Goal: Information Seeking & Learning: Learn about a topic

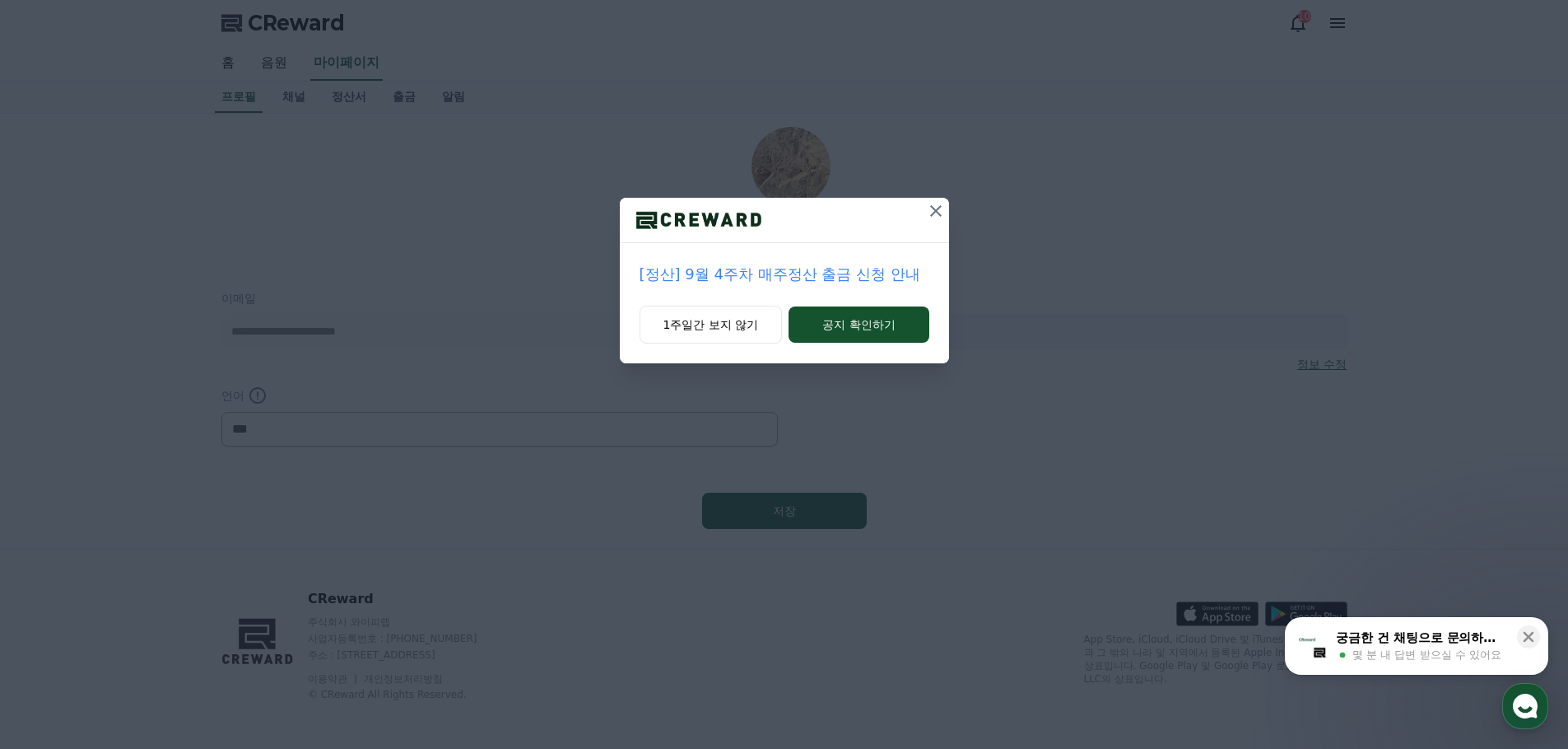
select select "**********"
click at [745, 329] on button "1주일 동안" at bounding box center [711, 324] width 142 height 38
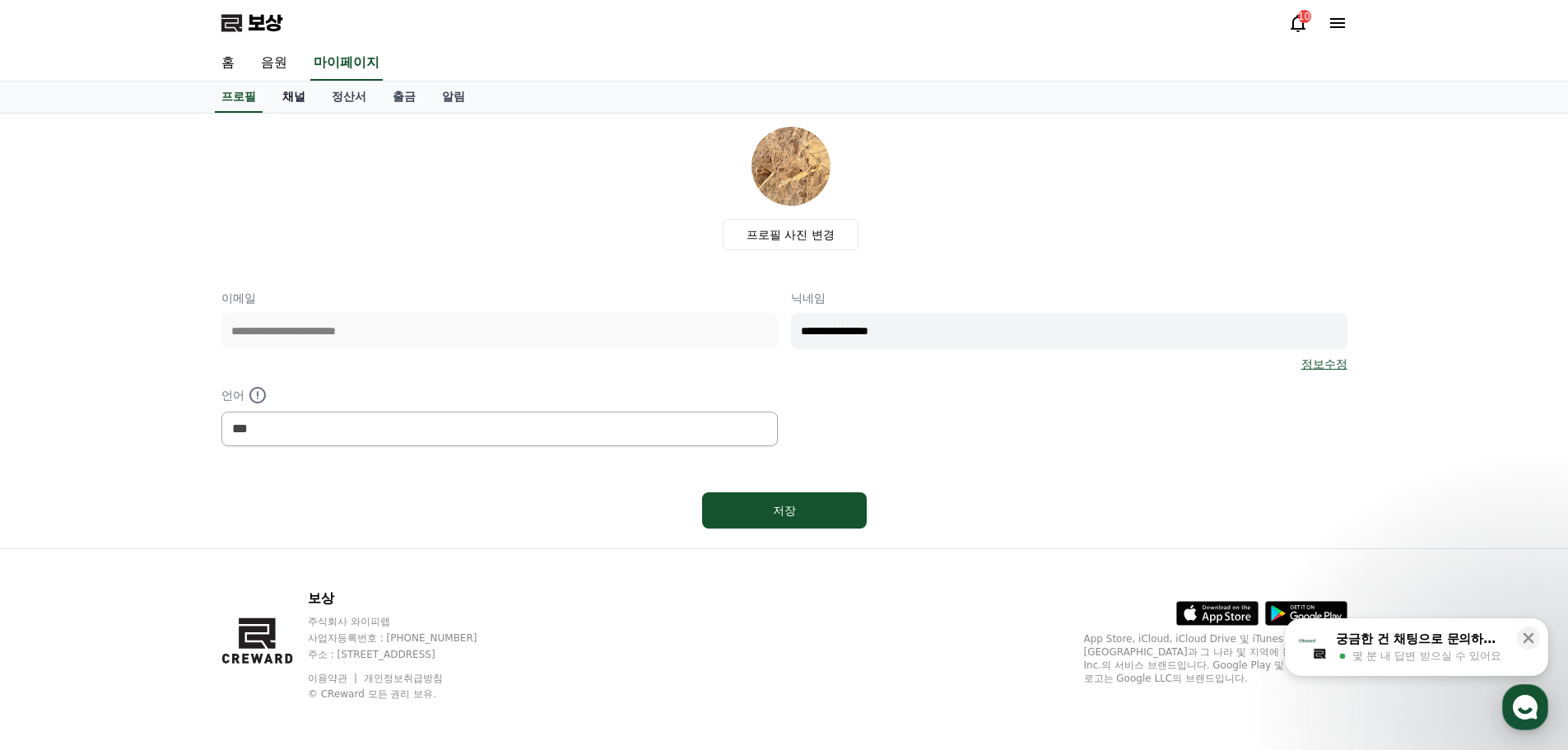
click at [291, 94] on font "채널" at bounding box center [294, 96] width 23 height 13
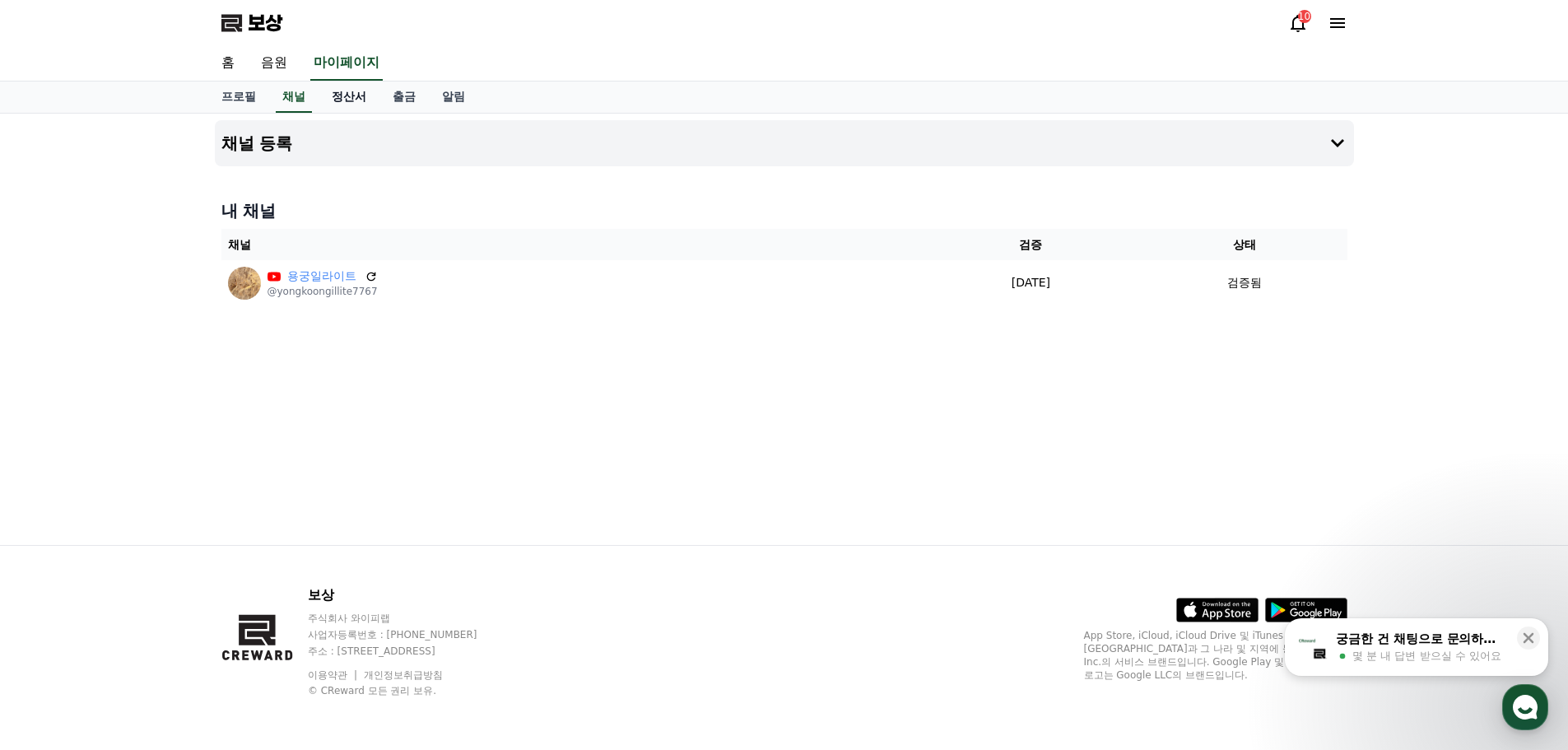
click at [350, 97] on font "정산서" at bounding box center [349, 96] width 34 height 13
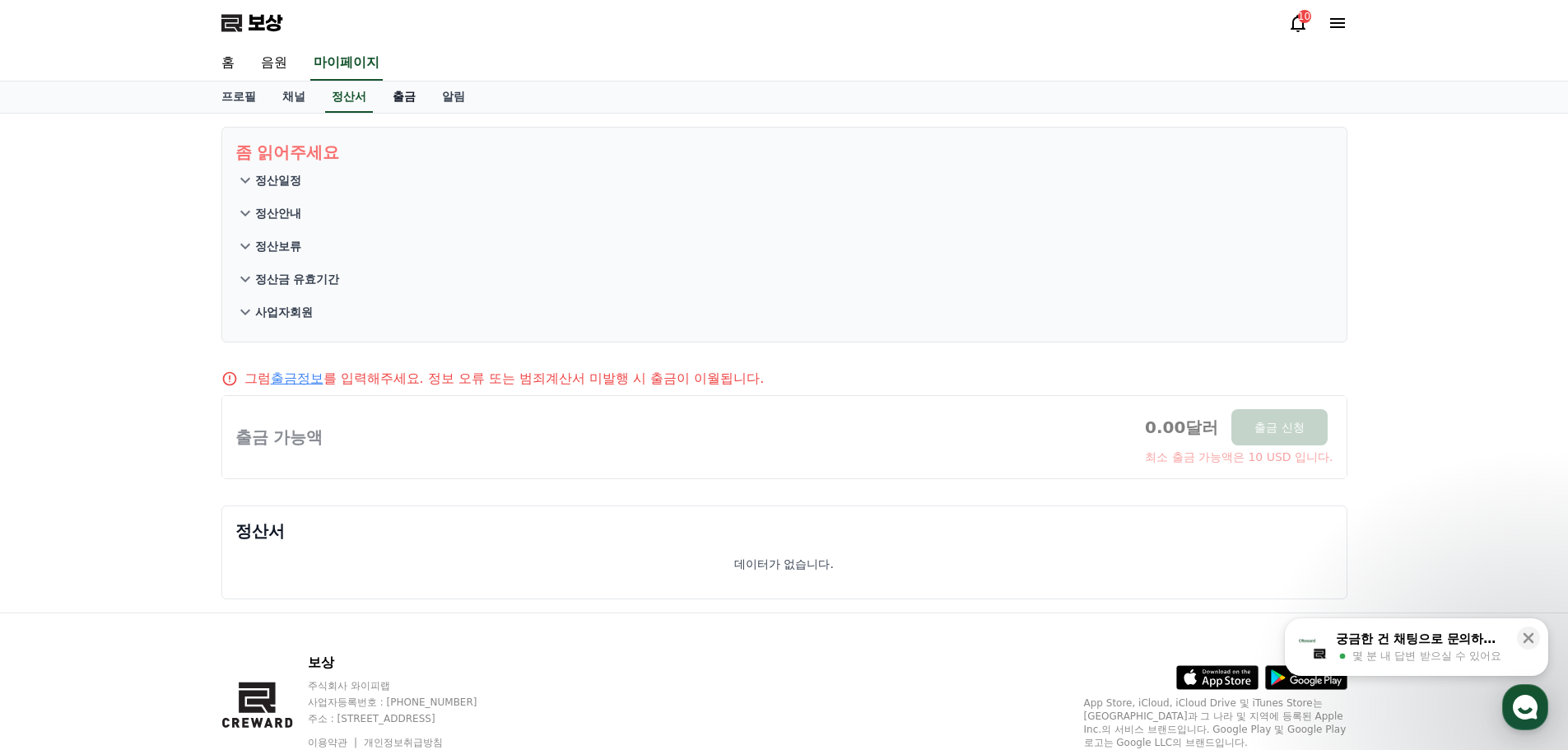
click at [393, 94] on font "출금" at bounding box center [404, 96] width 23 height 13
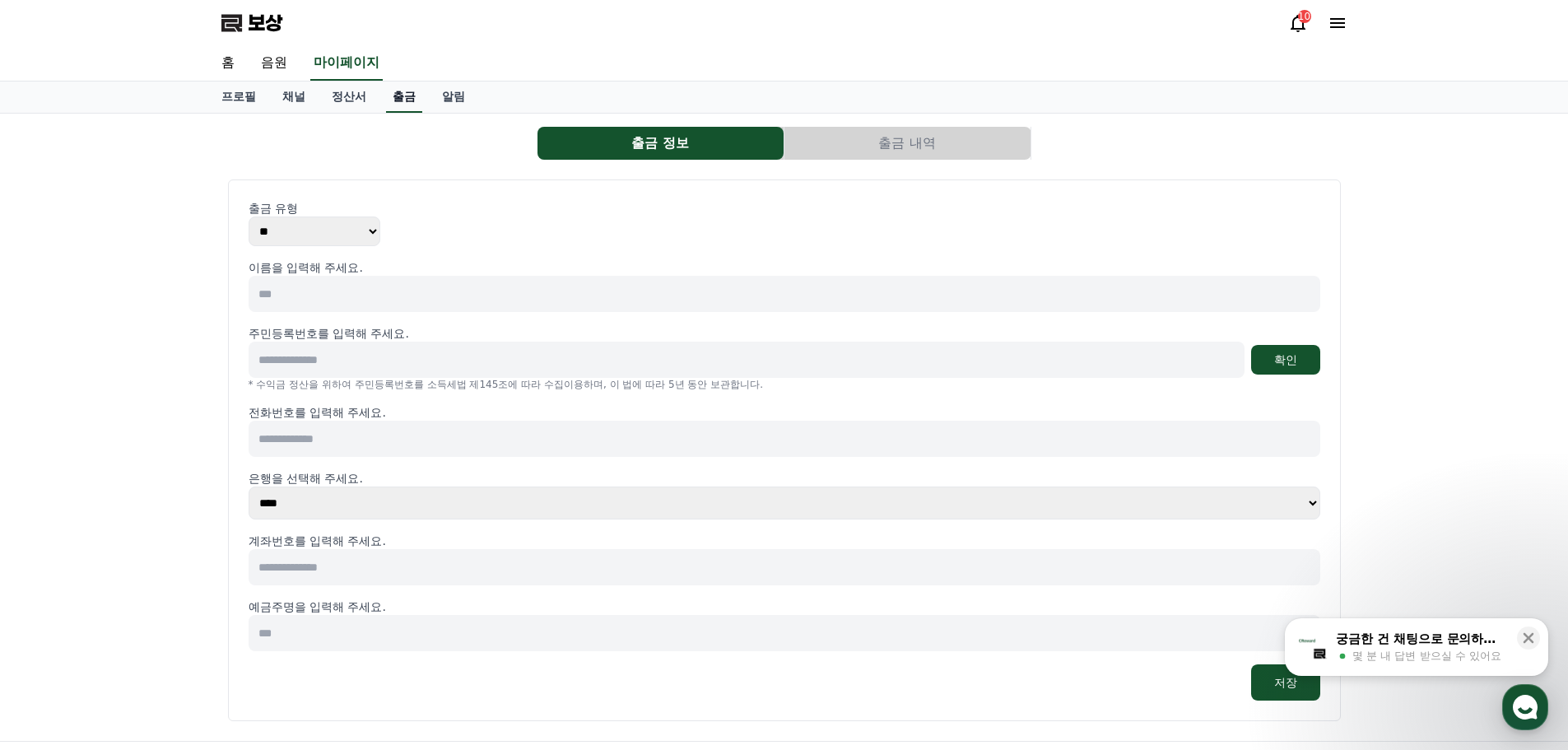
select select
click at [431, 97] on link "알림" at bounding box center [454, 96] width 50 height 31
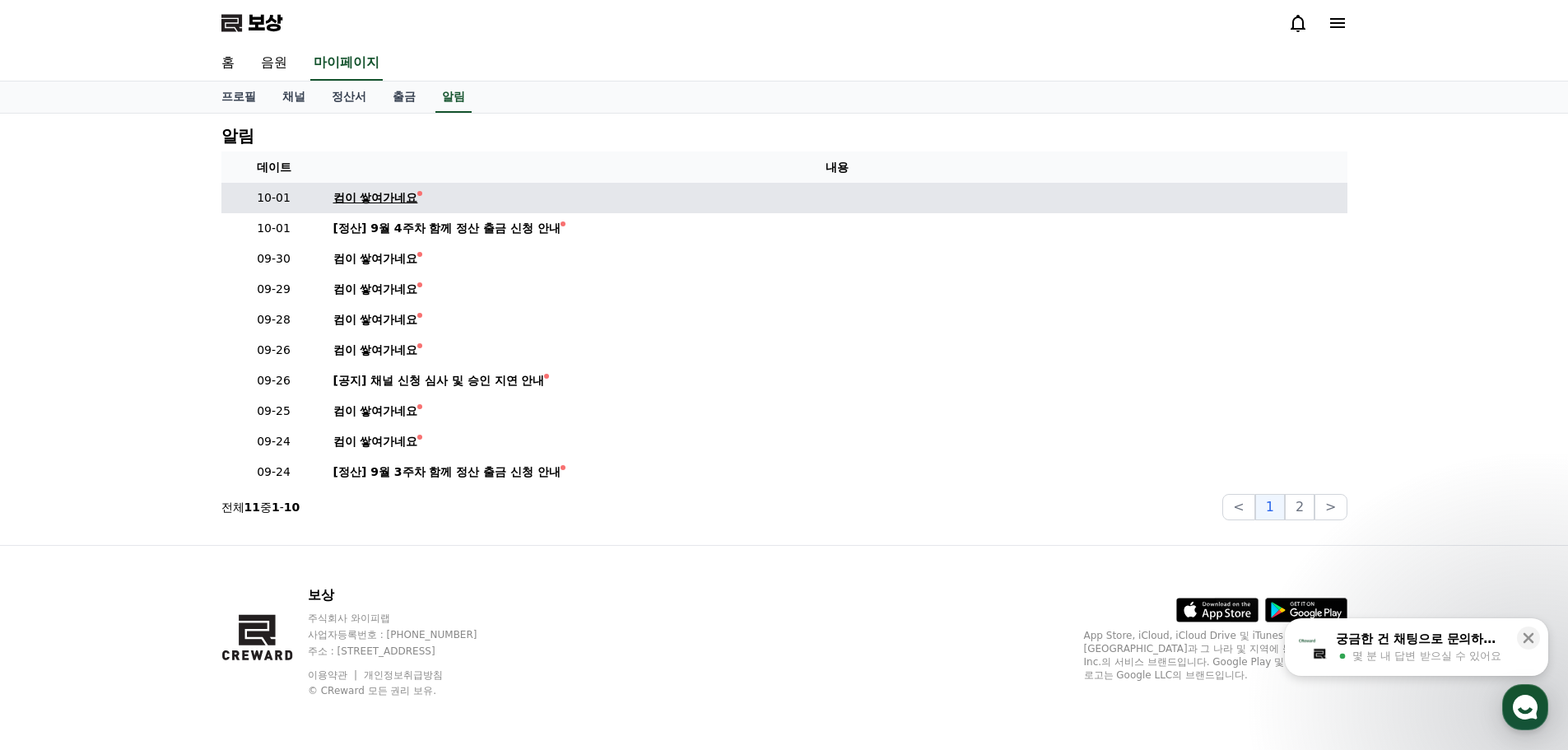
click at [389, 196] on font "컴이 쌓여가네요" at bounding box center [376, 198] width 85 height 13
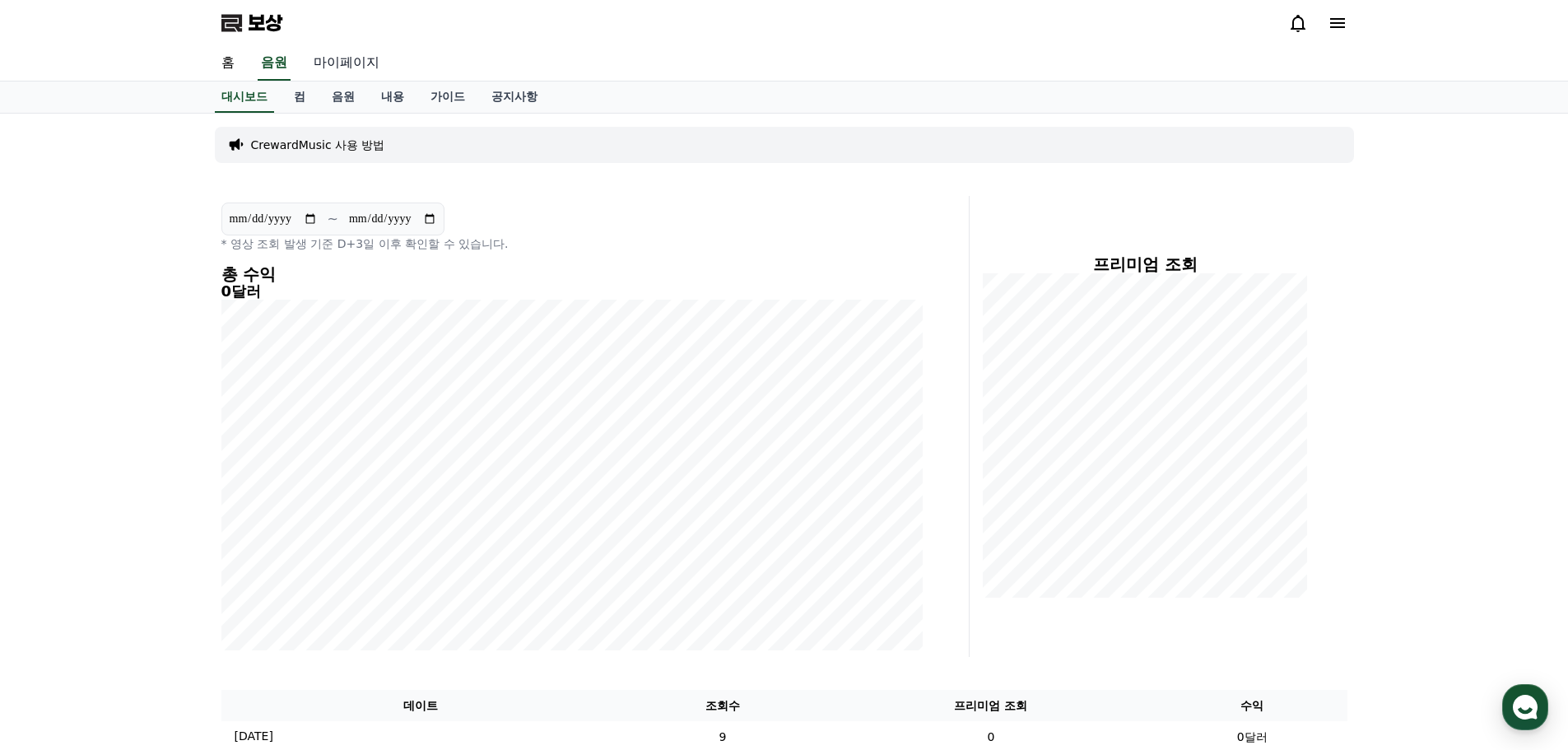
click at [340, 66] on font "마이페이지" at bounding box center [346, 62] width 66 height 15
select select "**********"
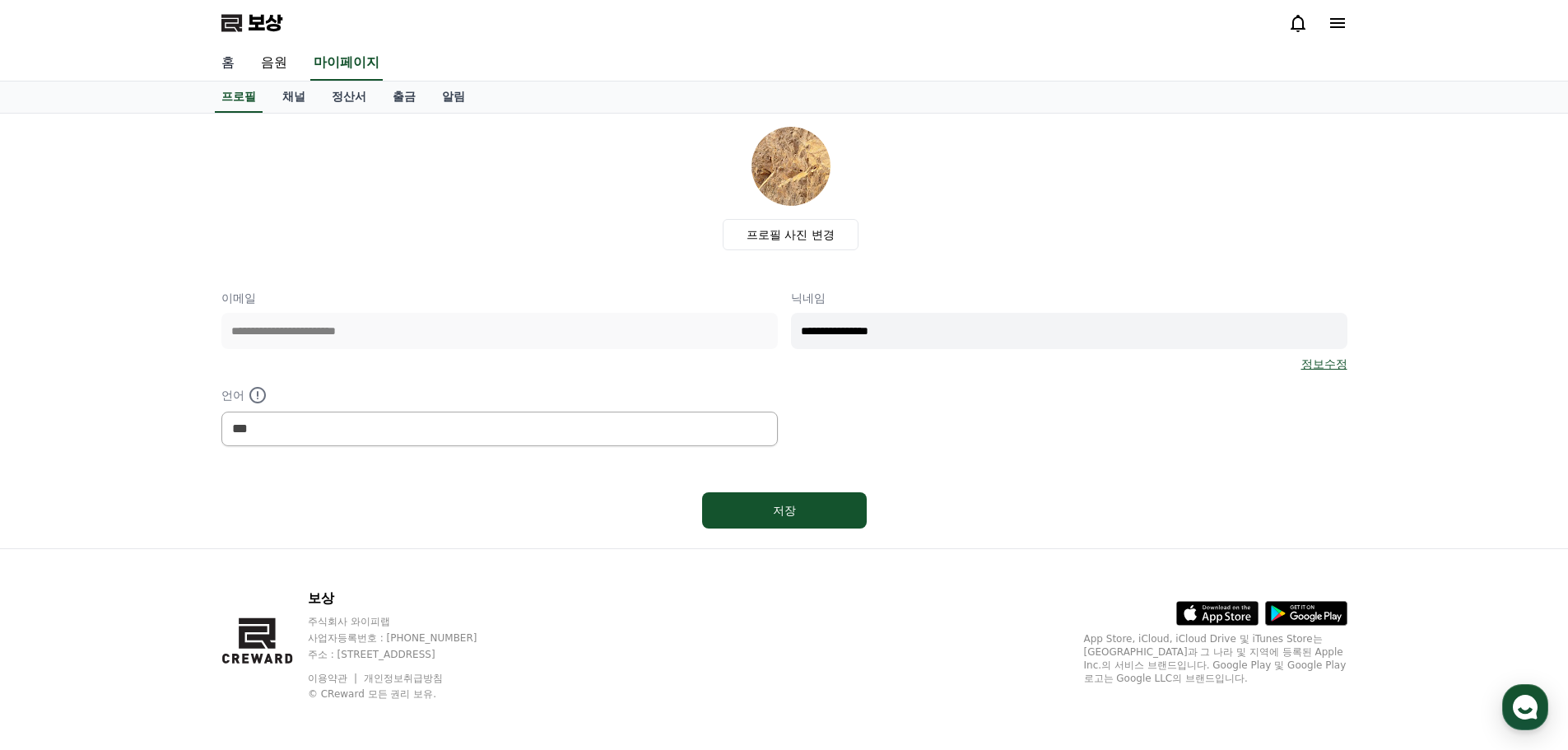
click at [238, 65] on link "홈" at bounding box center [227, 63] width 39 height 34
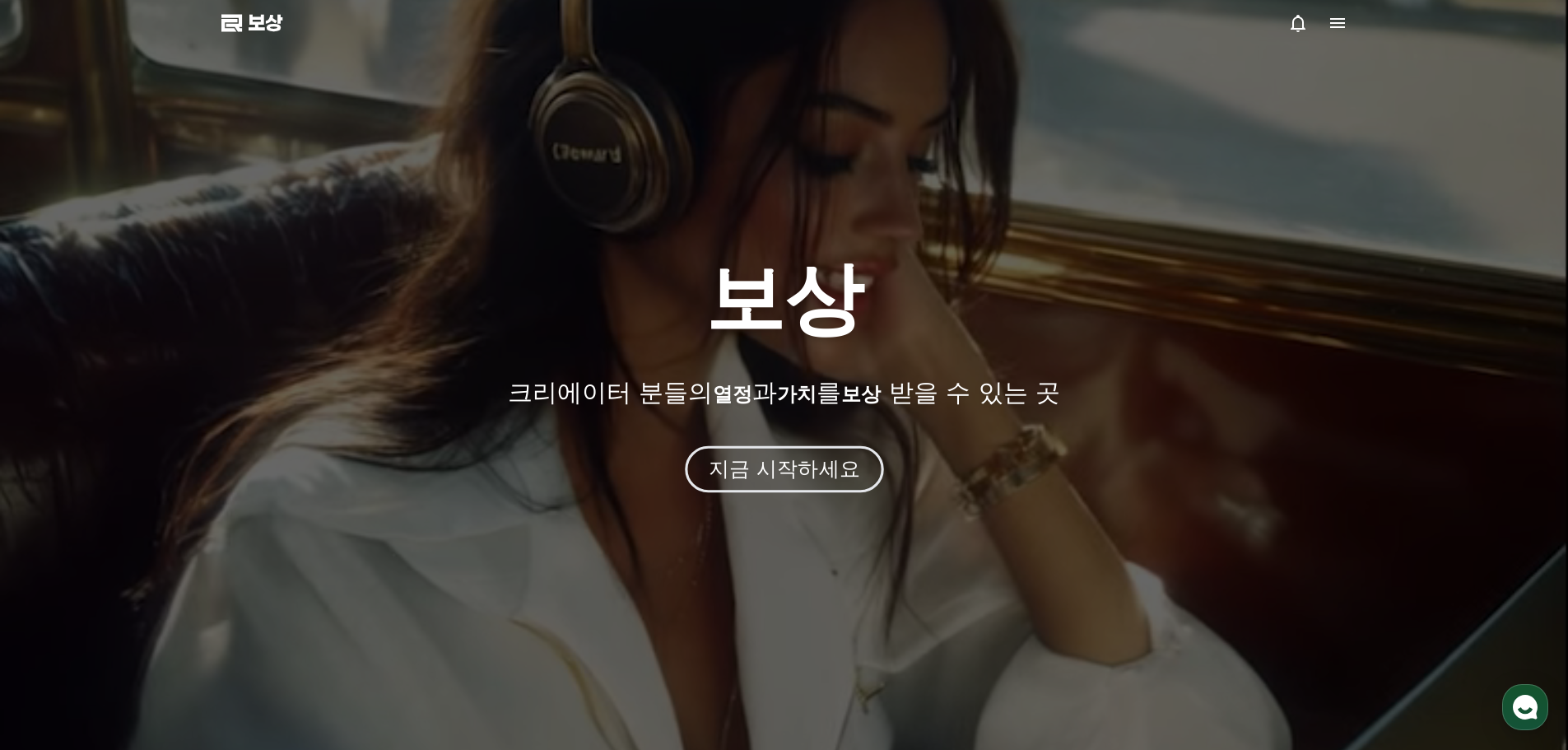
click at [778, 460] on font "지금 시작하세요" at bounding box center [783, 469] width 152 height 24
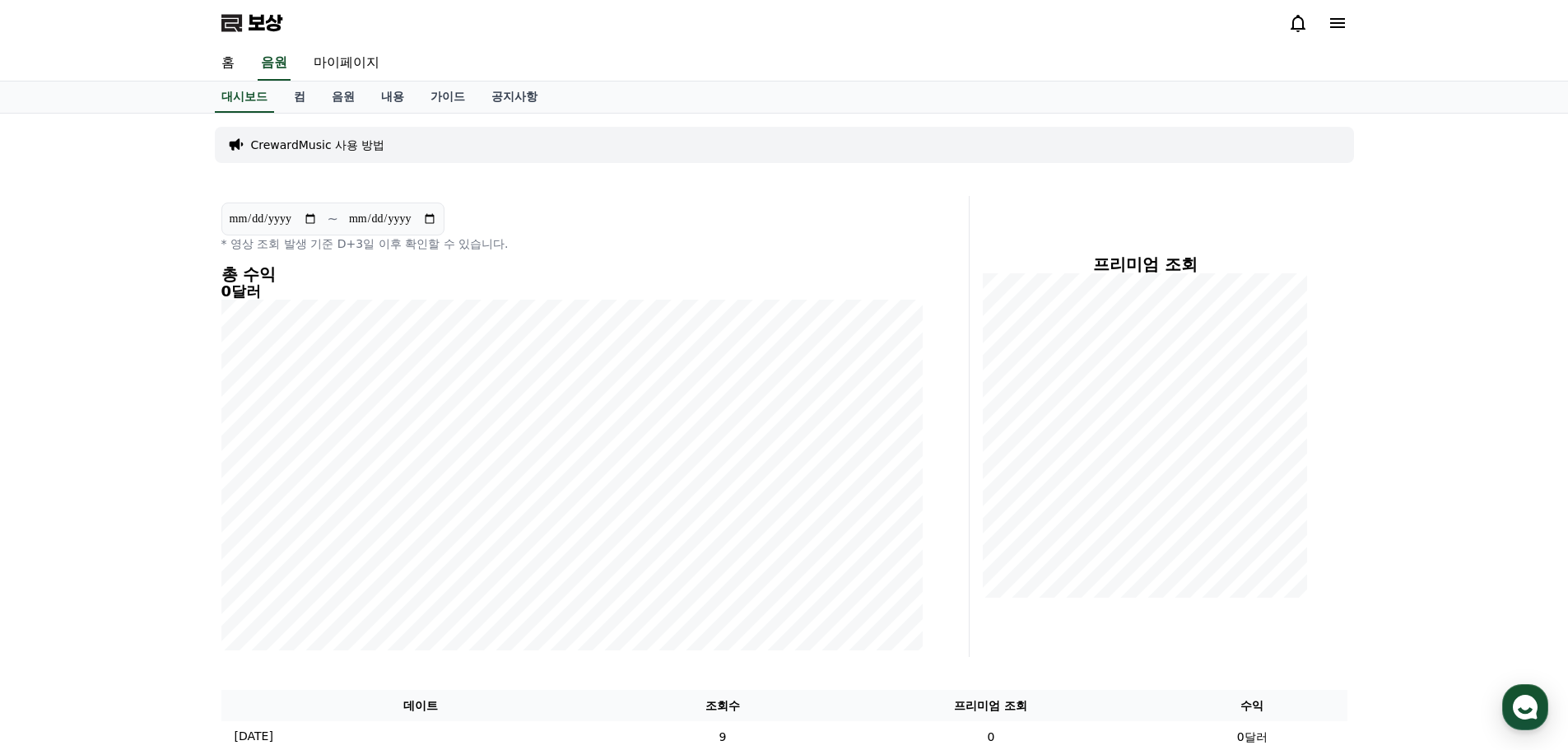
click at [583, 141] on div "CrewardMusic 사용 방법" at bounding box center [784, 145] width 1140 height 36
click at [535, 94] on font "공지사항" at bounding box center [514, 96] width 46 height 13
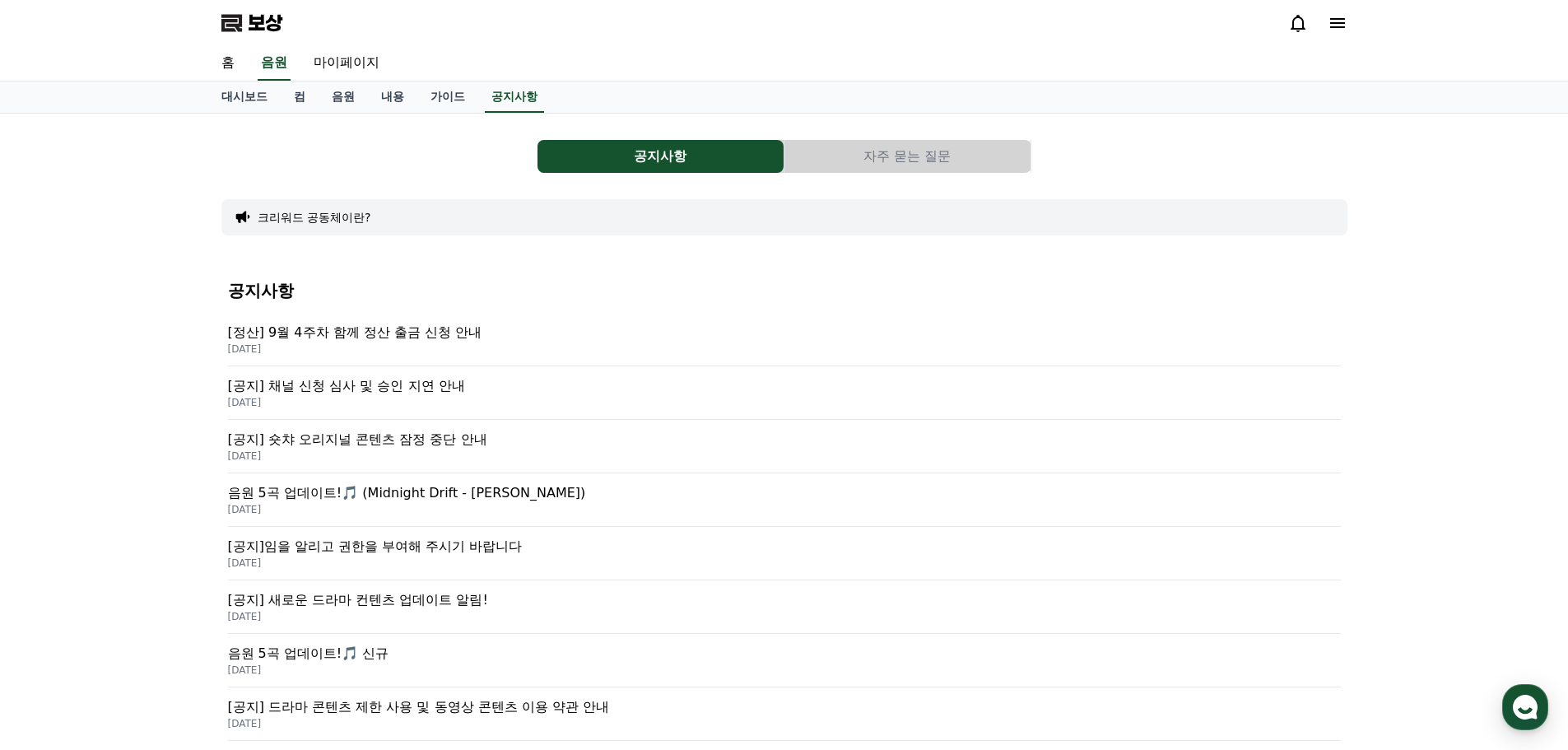
click at [899, 162] on font "자주 묻는 질문" at bounding box center [906, 156] width 87 height 15
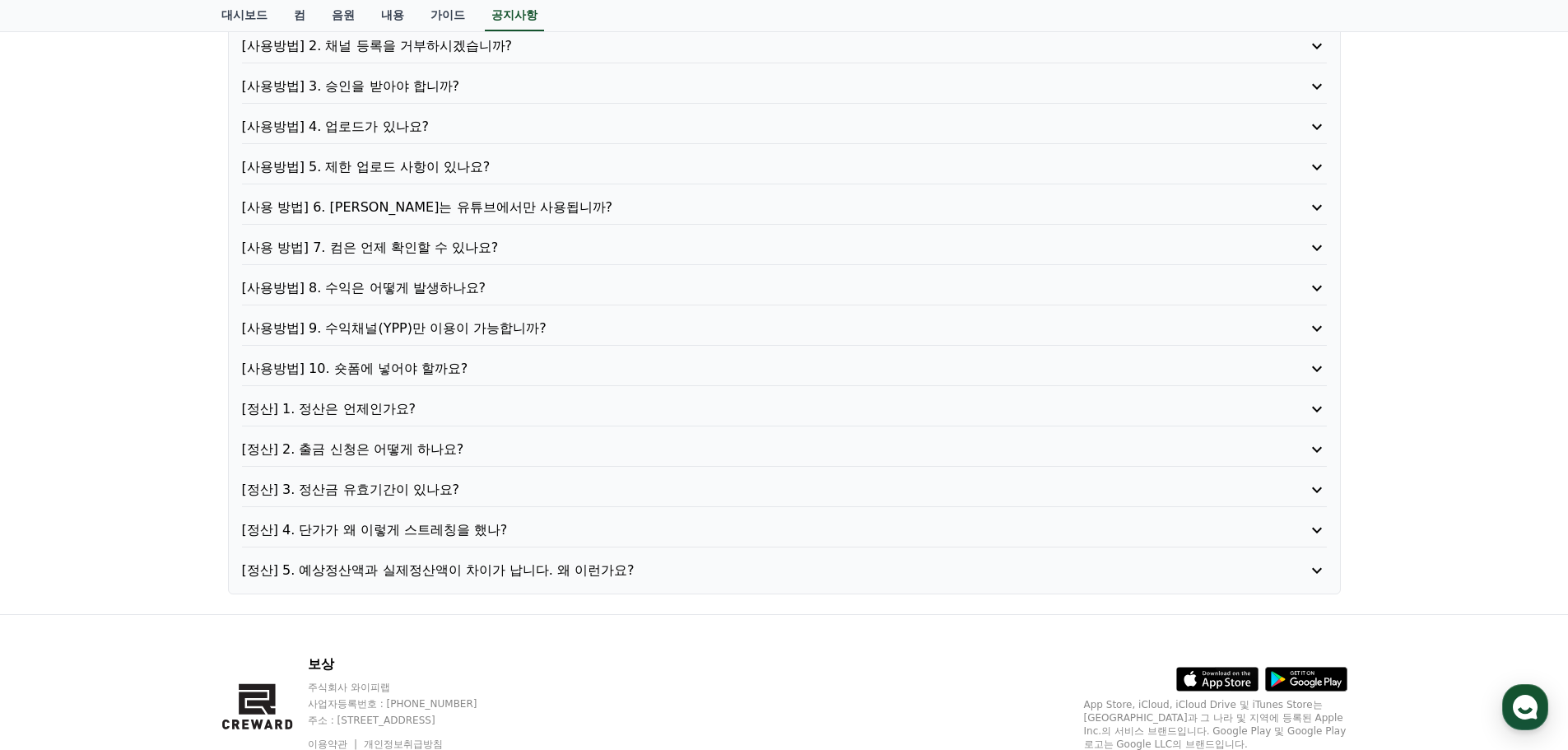
scroll to position [247, 0]
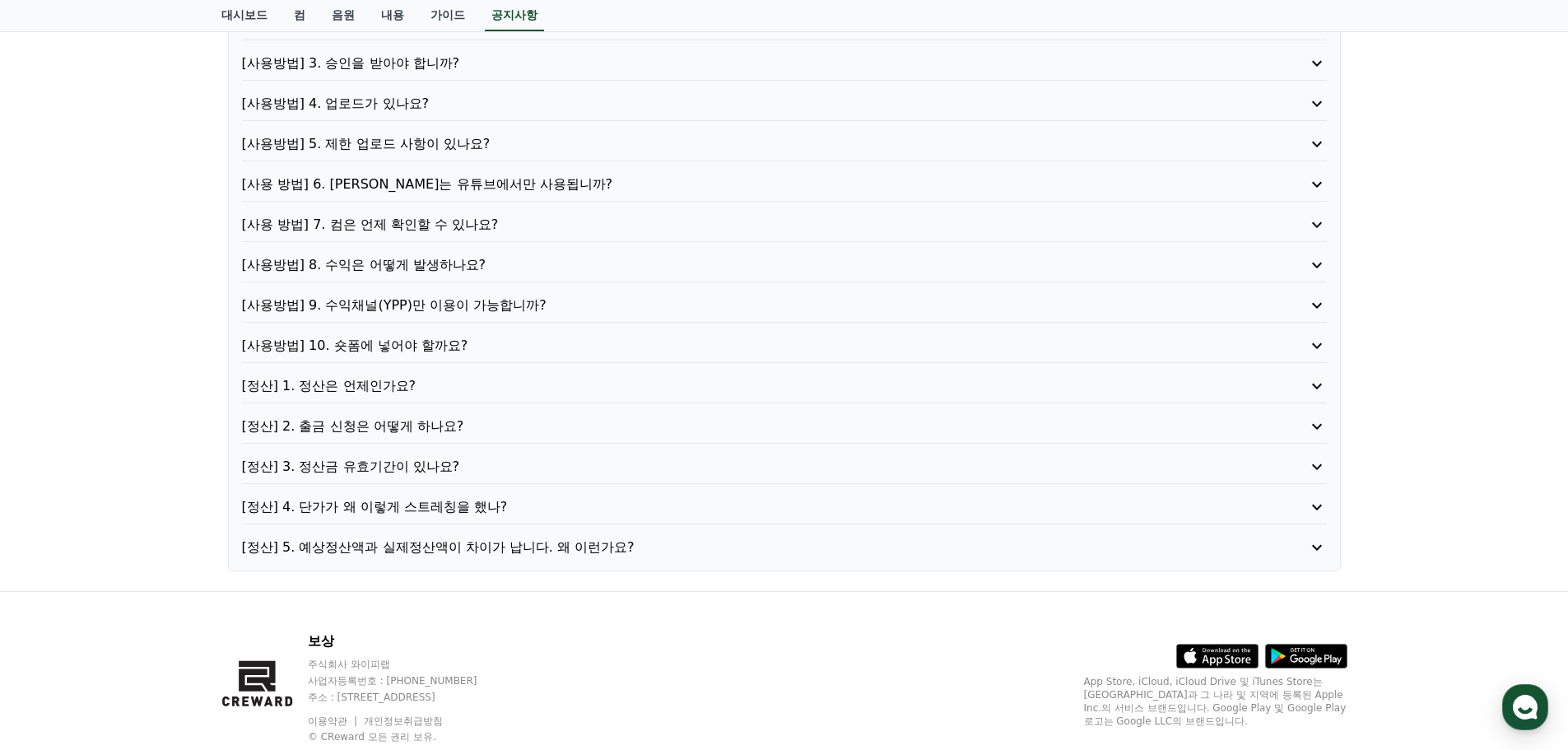
click at [423, 260] on font "[사용방법] 8. 수익은 어떻게 발생하나요?" at bounding box center [364, 264] width 244 height 15
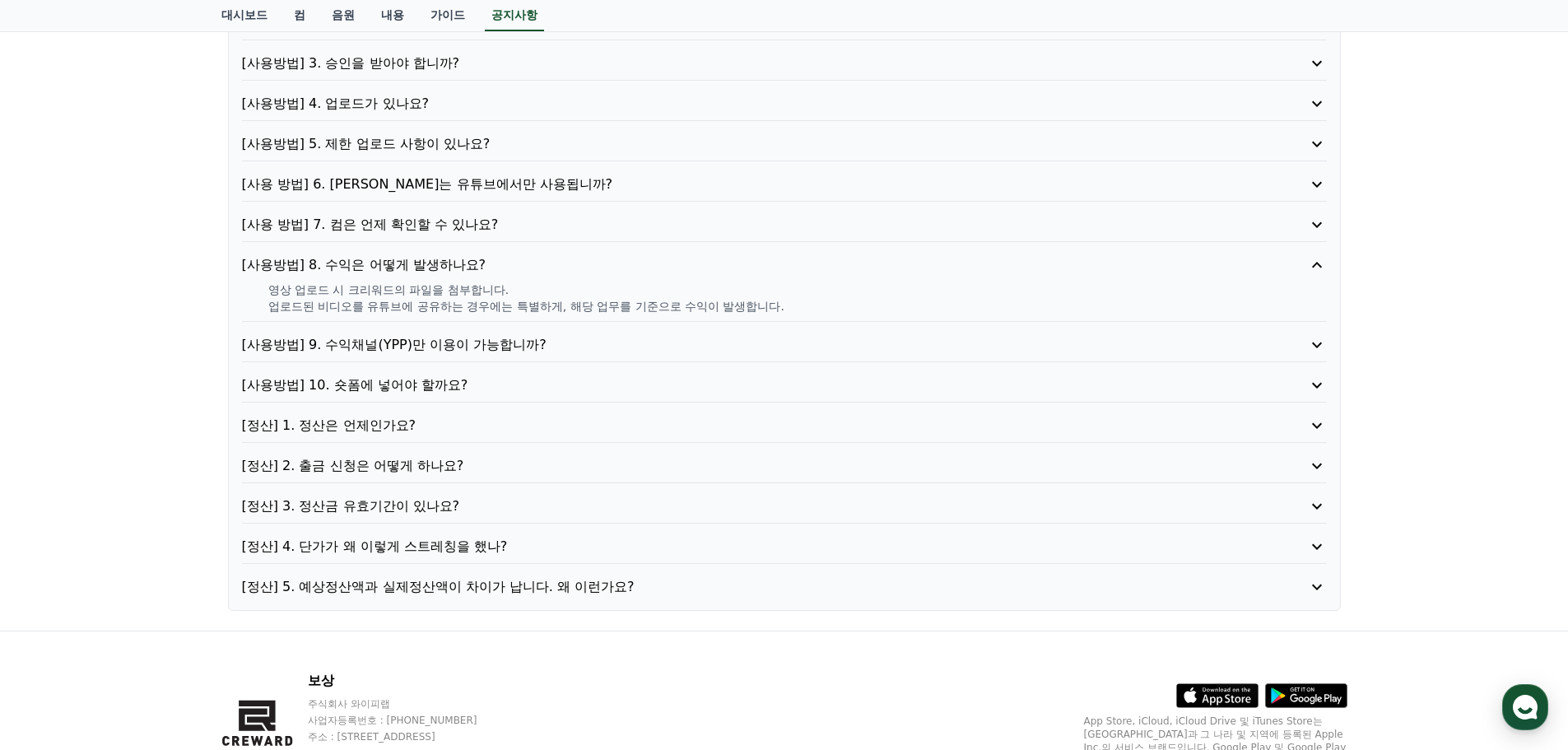
click at [477, 353] on p "[사용방법] 9. 수익채널(YPP)만 이용이 가능합니까?" at bounding box center [741, 344] width 999 height 20
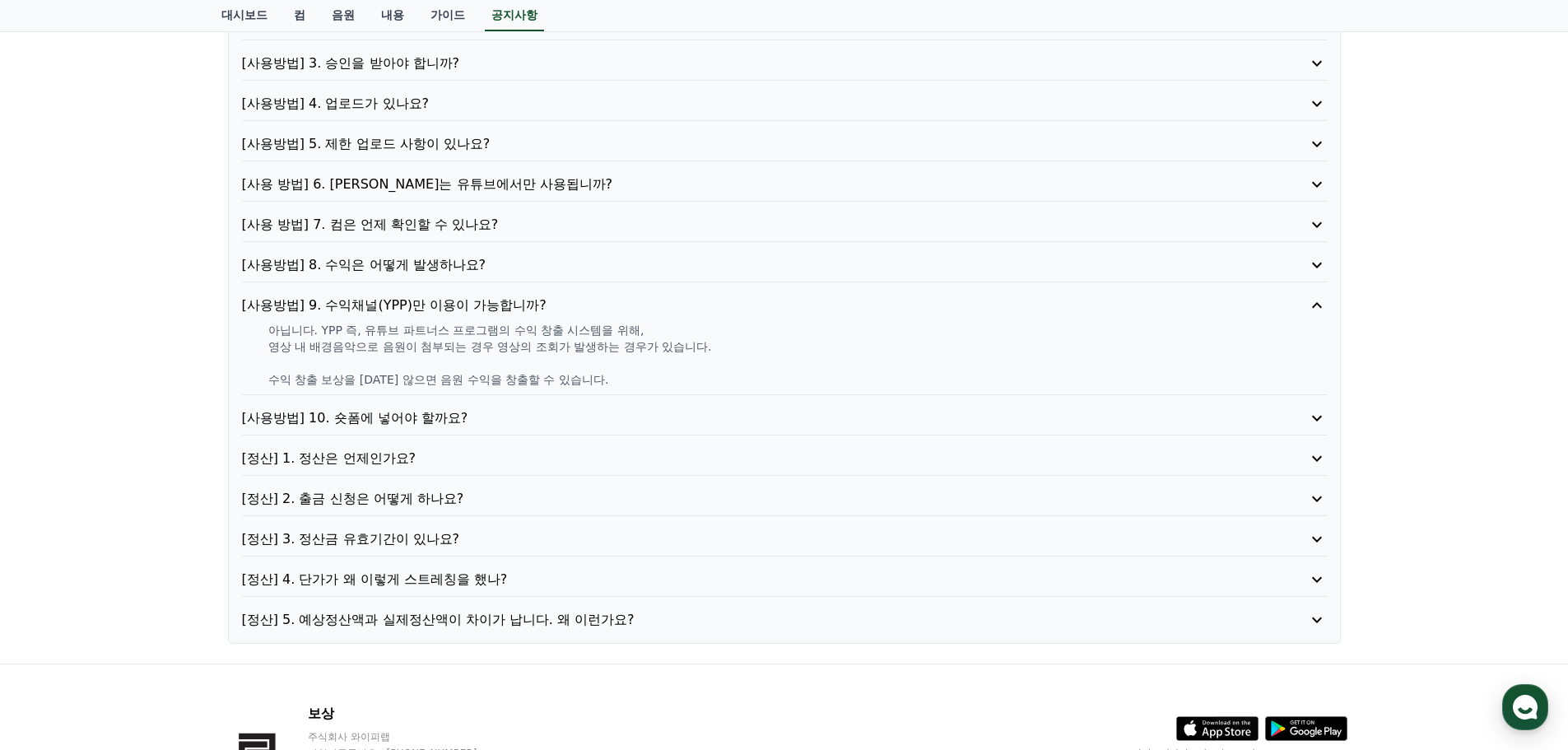
click at [441, 583] on font "[정산] 4. 단가가 왜 이렇게 스트레칭을 했나?" at bounding box center [375, 579] width 266 height 15
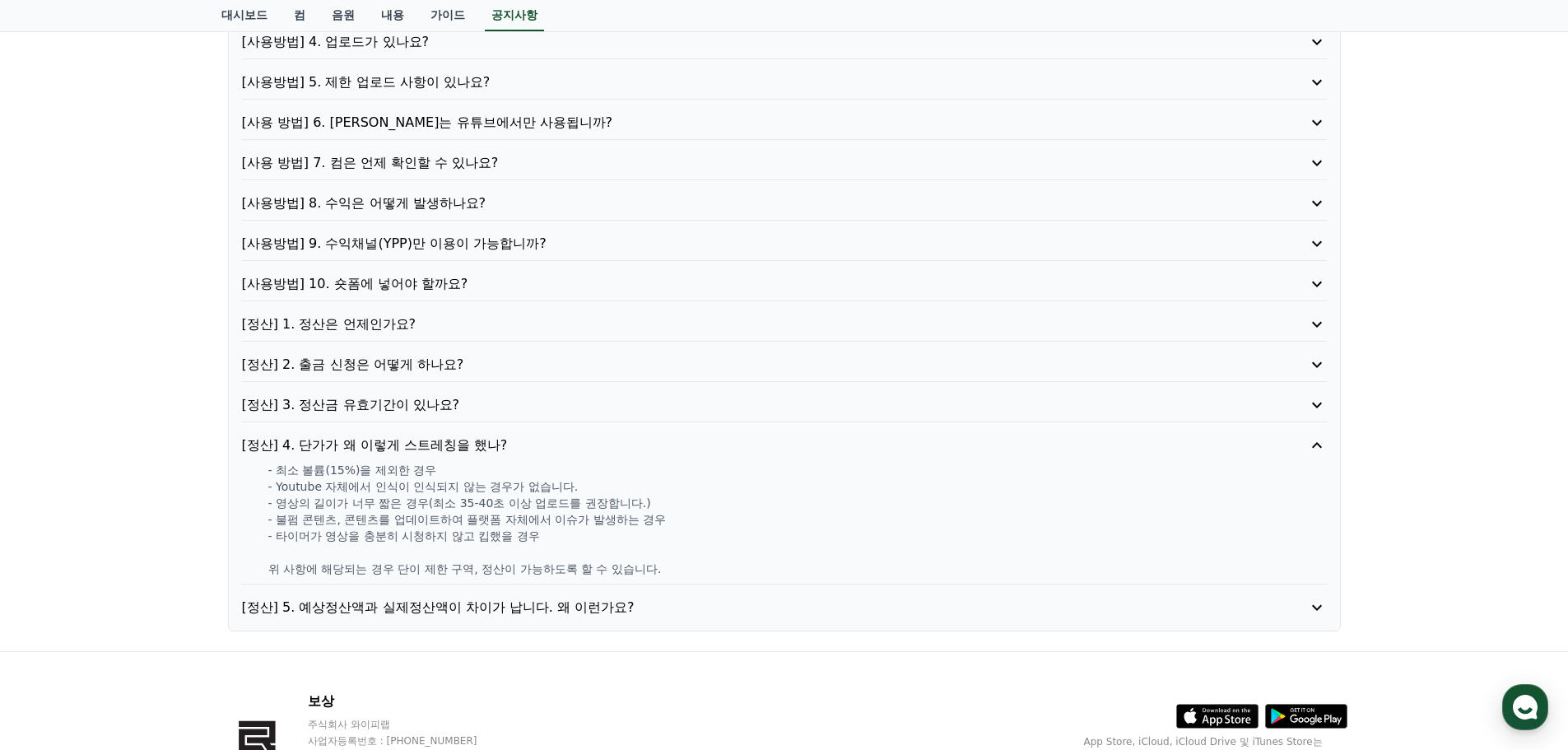
scroll to position [412, 0]
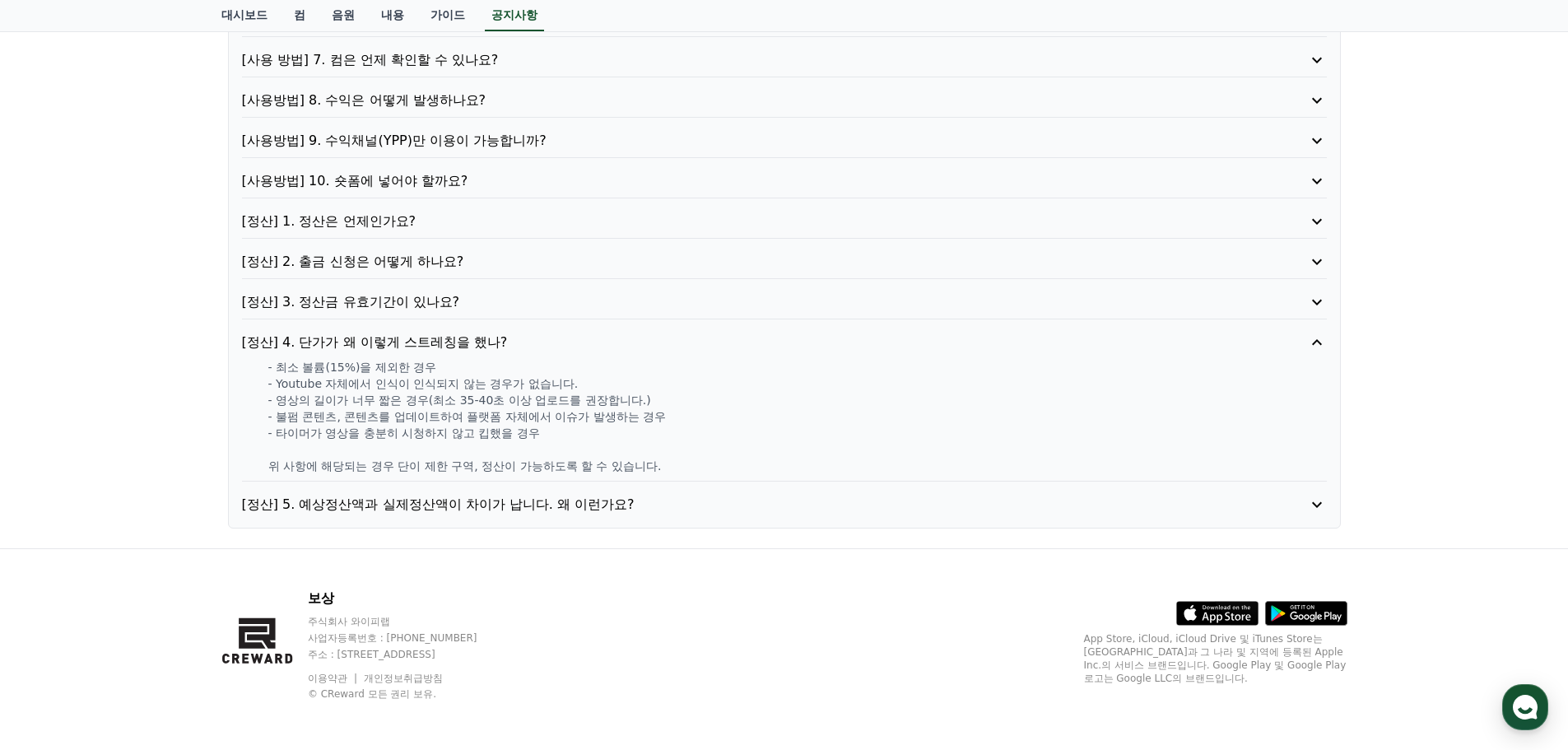
click at [501, 497] on font "[정산] 5. 예상정산액과 실제정산액이 차이가 납니다. 왜 이런가요?" at bounding box center [439, 504] width 393 height 15
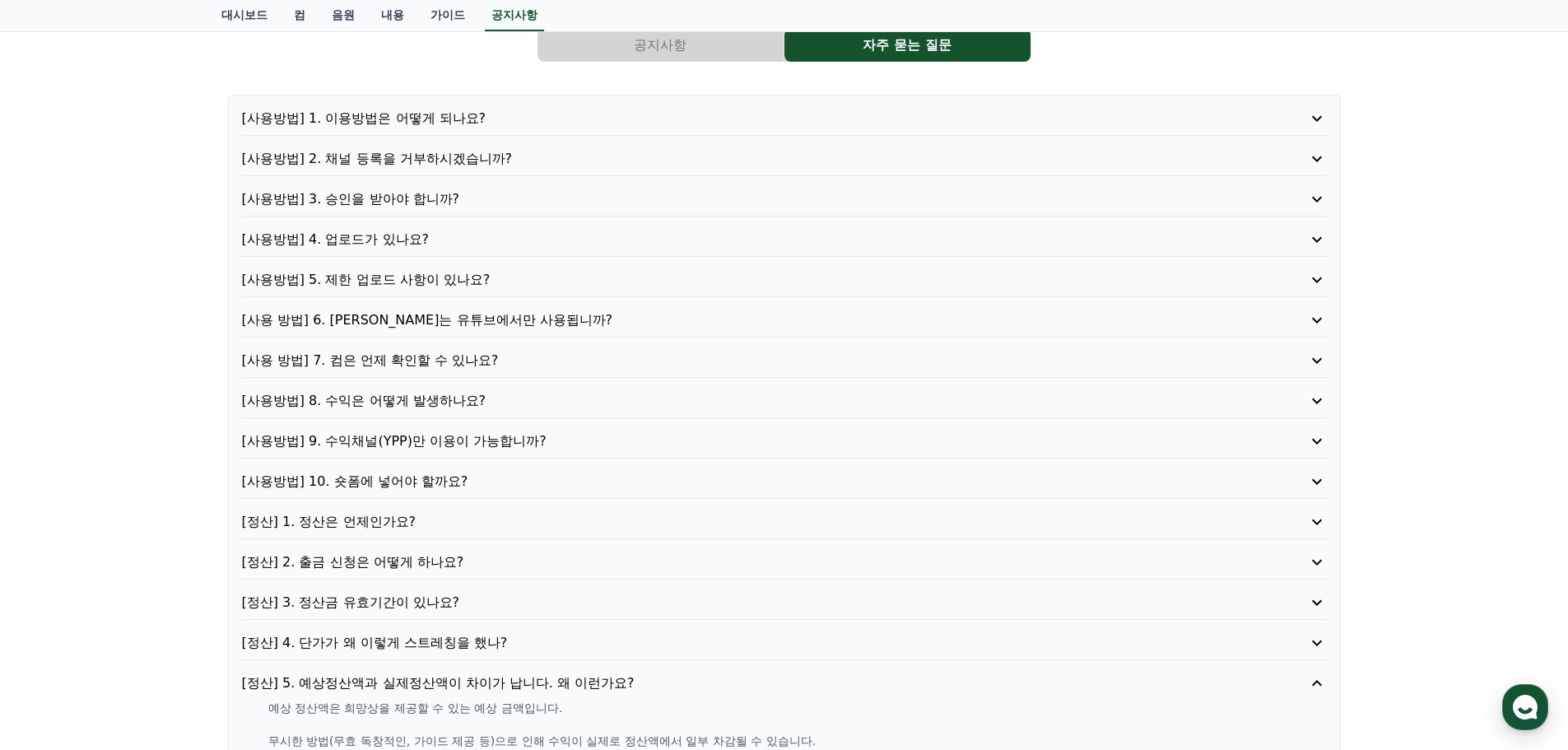
scroll to position [102, 0]
